Goal: Find specific page/section: Find specific page/section

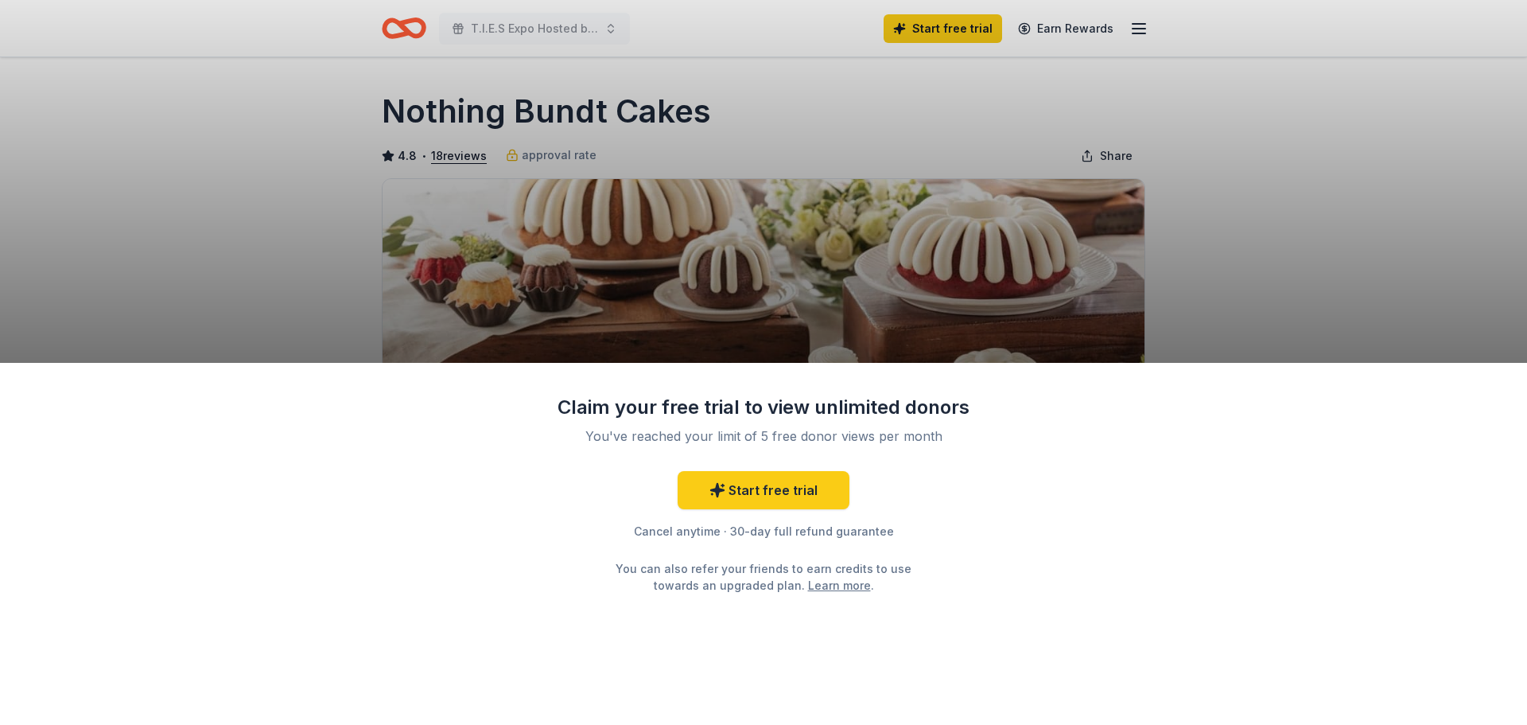
click at [803, 239] on div "Claim your free trial to view unlimited donors You've reached your limit of 5 f…" at bounding box center [763, 362] width 1527 height 725
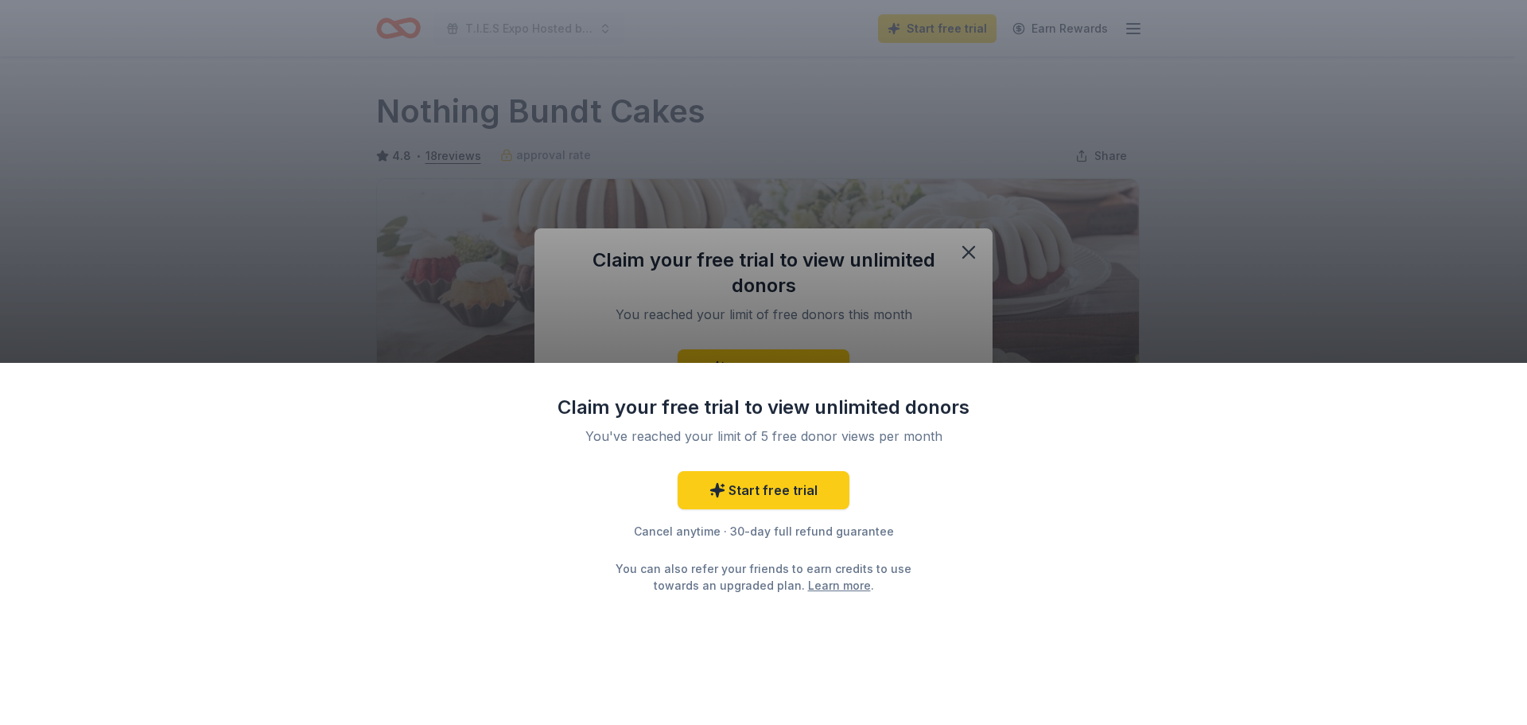
click at [966, 249] on div "Claim your free trial to view unlimited donors You've reached your limit of 5 f…" at bounding box center [763, 362] width 1527 height 725
click at [970, 246] on div "Claim your free trial to view unlimited donors You've reached your limit of 5 f…" at bounding box center [763, 362] width 1527 height 725
